Goal: Check status: Check status

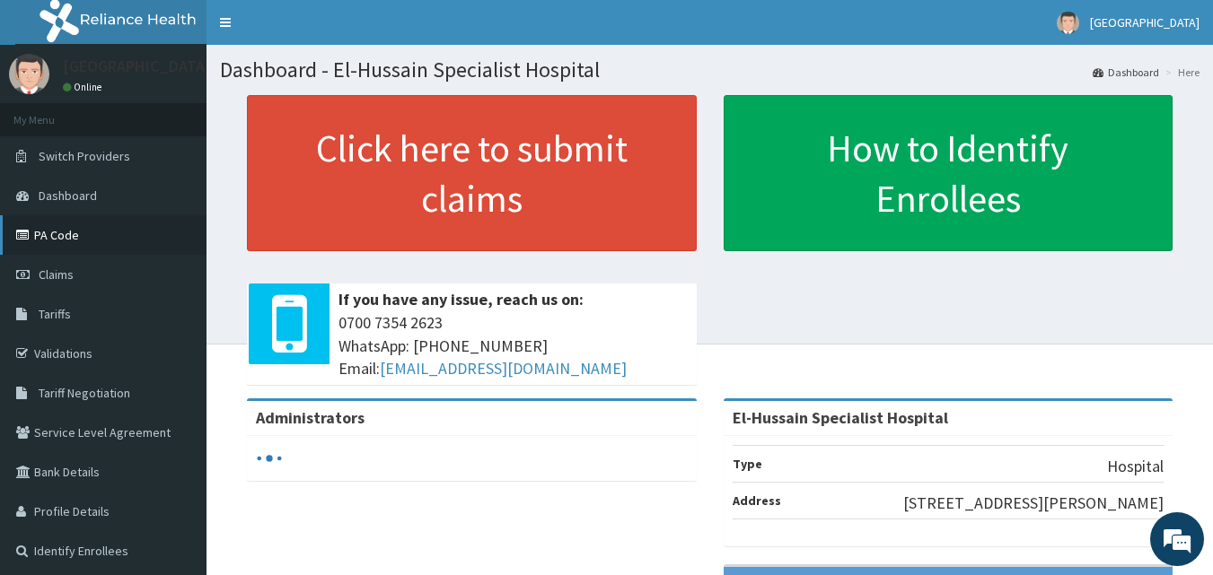
click at [61, 249] on link "PA Code" at bounding box center [103, 234] width 206 height 39
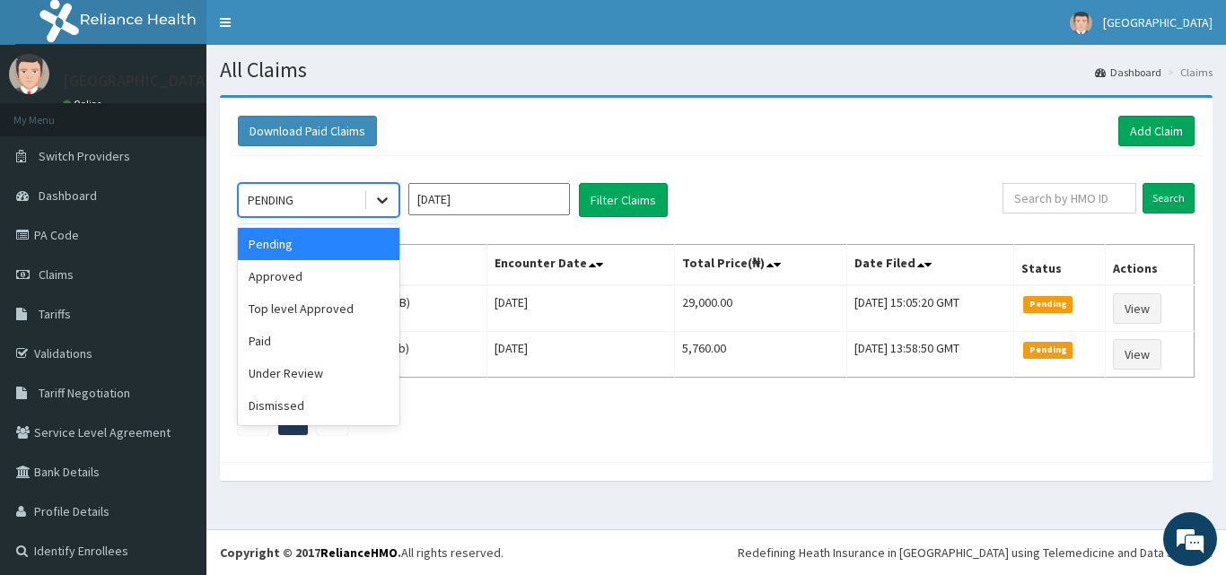
click at [378, 205] on icon at bounding box center [382, 200] width 18 height 18
click at [354, 282] on div "Approved" at bounding box center [319, 276] width 162 height 32
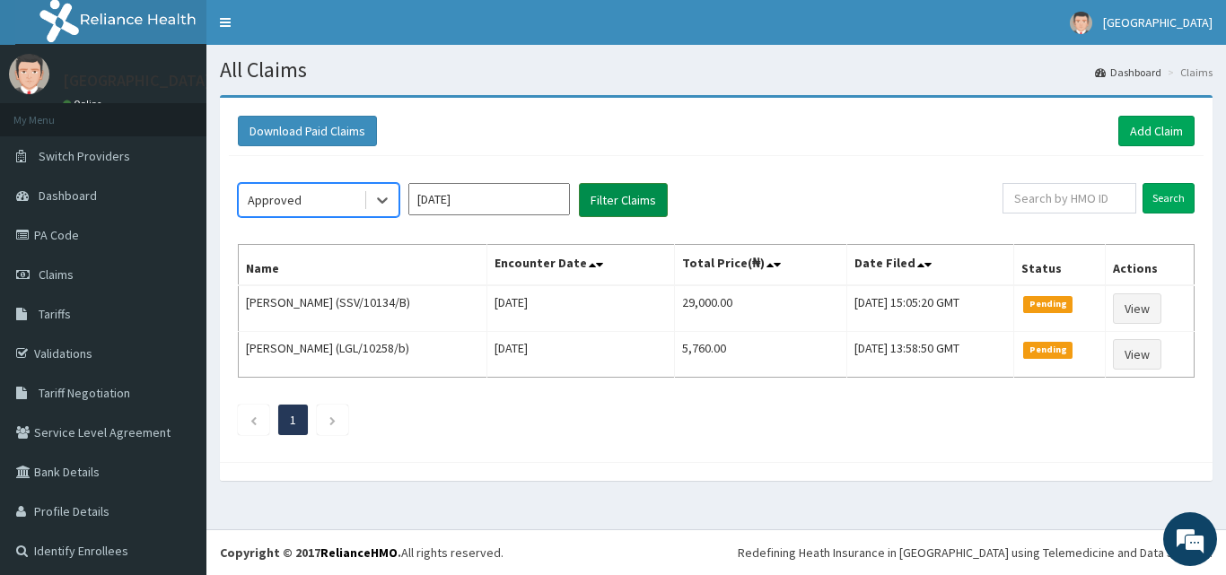
click at [631, 209] on button "Filter Claims" at bounding box center [623, 200] width 89 height 34
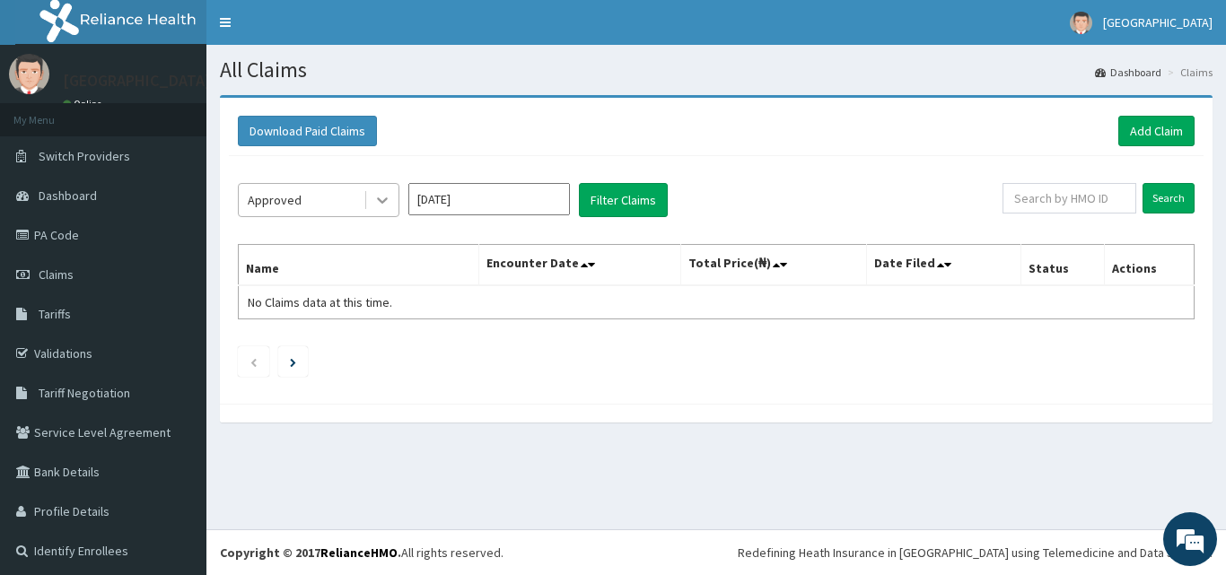
click at [385, 201] on icon at bounding box center [382, 201] width 11 height 6
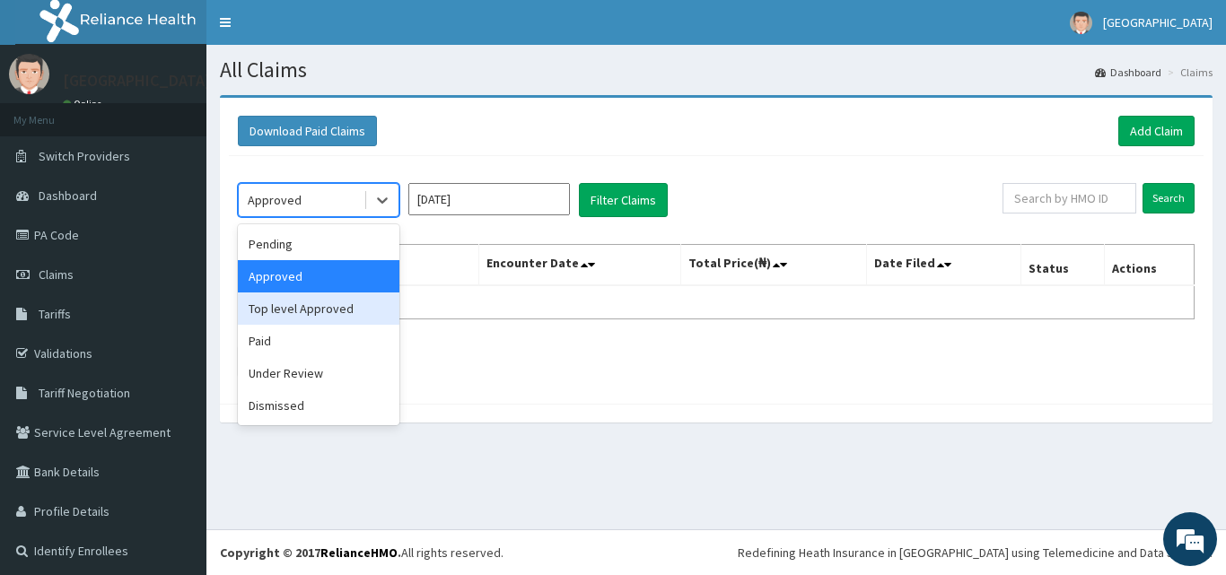
click at [349, 313] on div "Top level Approved" at bounding box center [319, 309] width 162 height 32
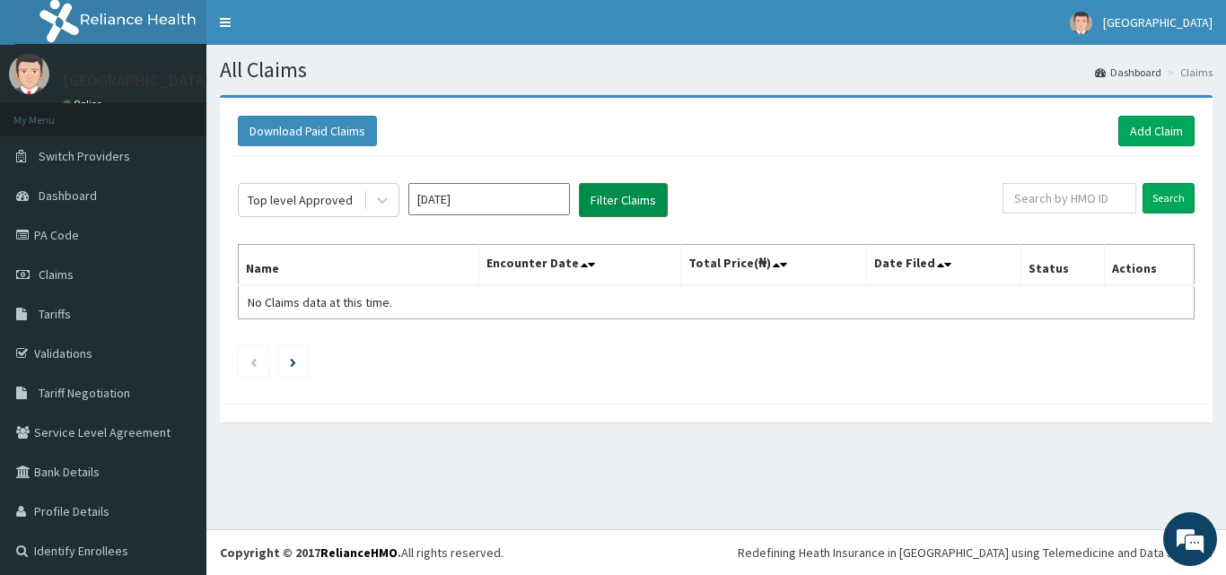
click at [636, 204] on button "Filter Claims" at bounding box center [623, 200] width 89 height 34
